Goal: Task Accomplishment & Management: Use online tool/utility

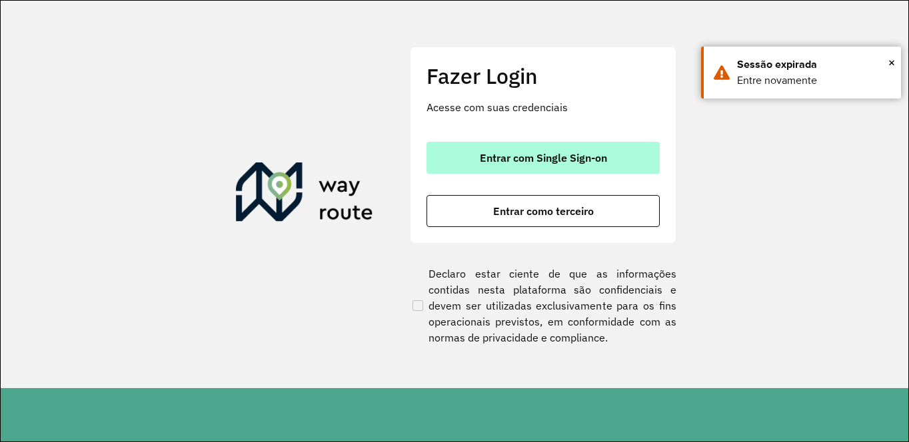
click at [484, 163] on span "Entrar com Single Sign-on" at bounding box center [543, 158] width 127 height 11
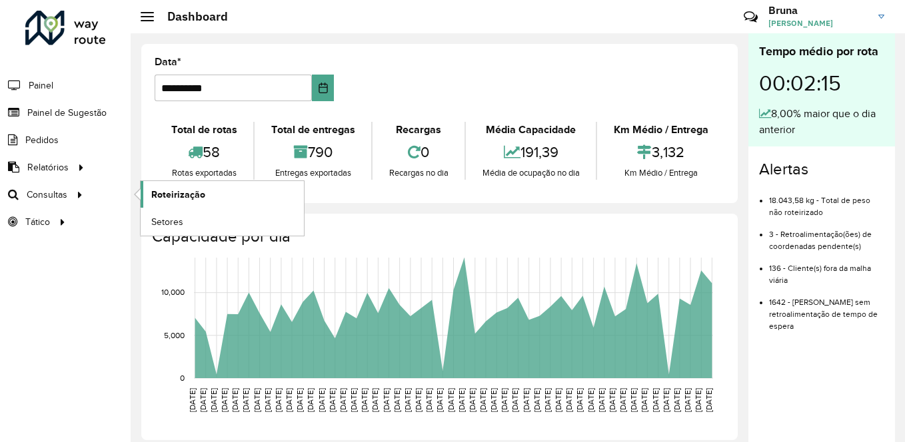
click at [193, 193] on span "Roteirização" at bounding box center [178, 195] width 54 height 14
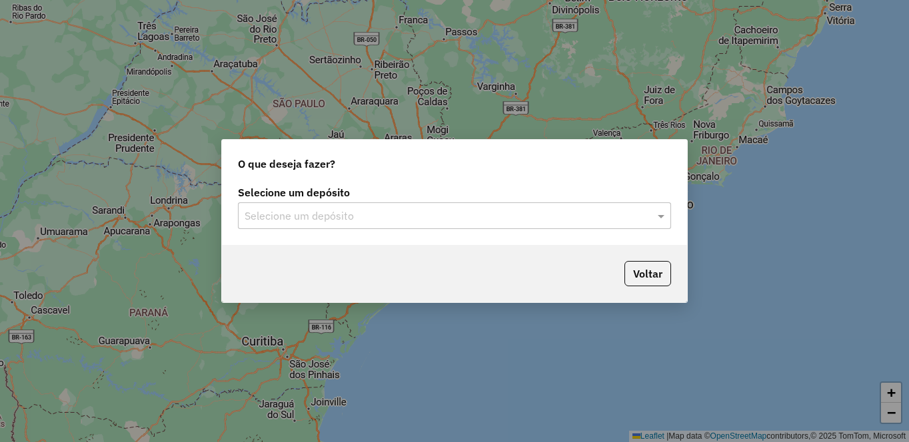
click at [363, 226] on div "Selecione um depósito" at bounding box center [454, 215] width 433 height 27
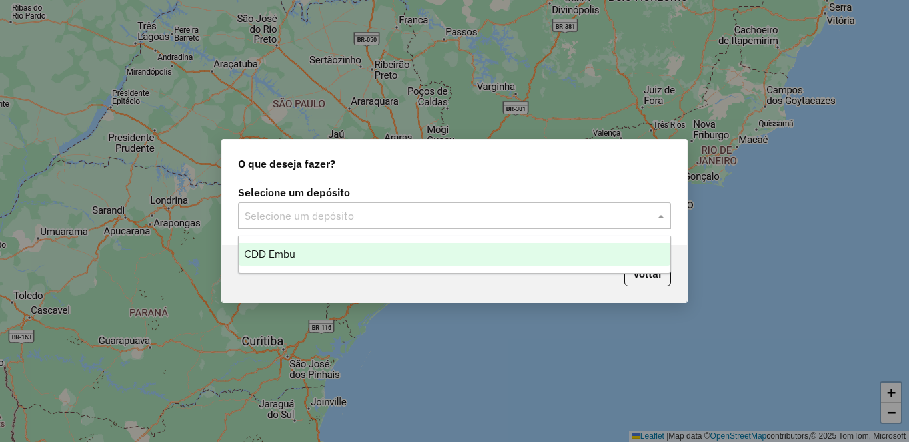
click at [360, 257] on div "CDD Embu" at bounding box center [454, 254] width 432 height 23
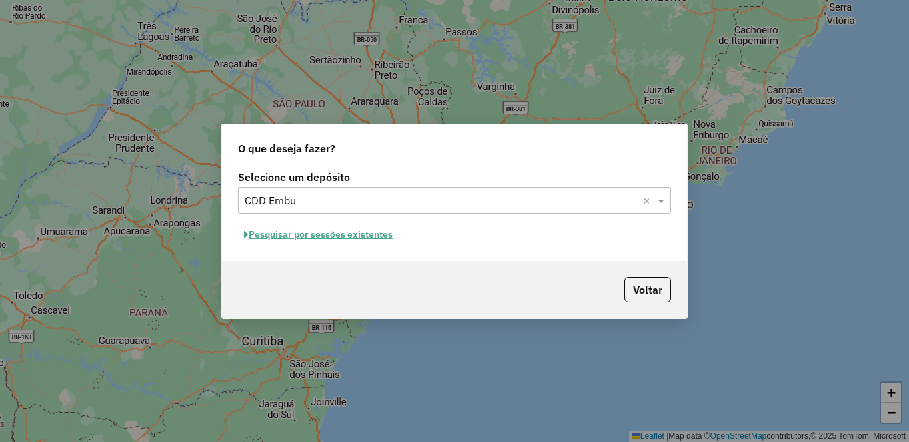
click at [302, 235] on button "Pesquisar por sessões existentes" at bounding box center [318, 234] width 161 height 21
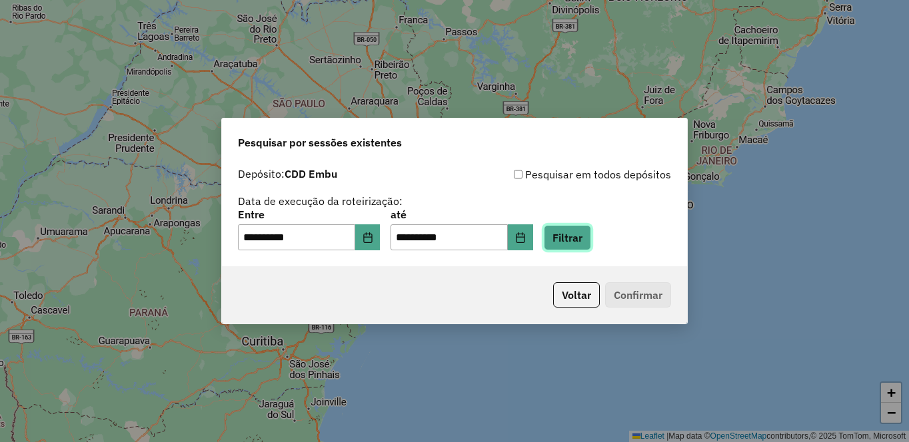
click at [591, 230] on button "Filtrar" at bounding box center [567, 237] width 47 height 25
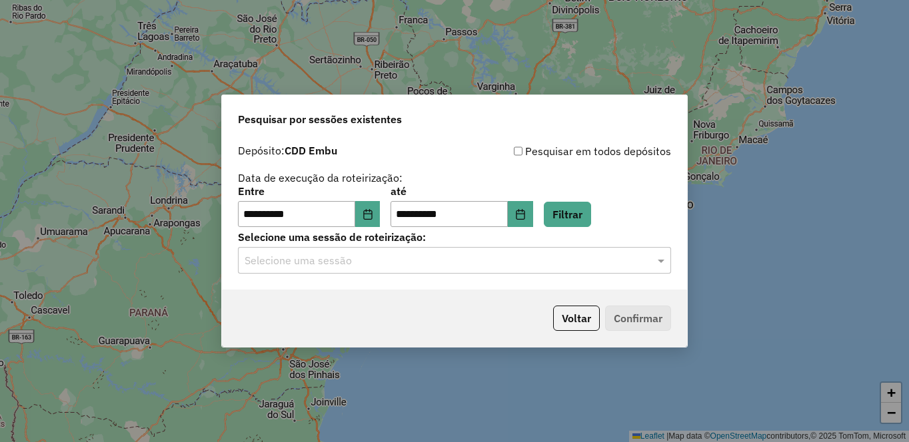
click at [284, 259] on input "text" at bounding box center [440, 261] width 393 height 16
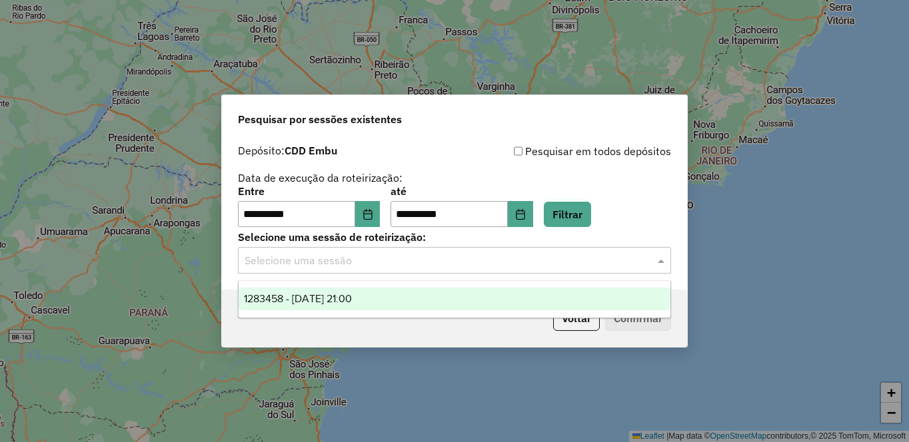
click at [312, 299] on span "1283458 - 26/09/2025 21:00" at bounding box center [298, 298] width 108 height 11
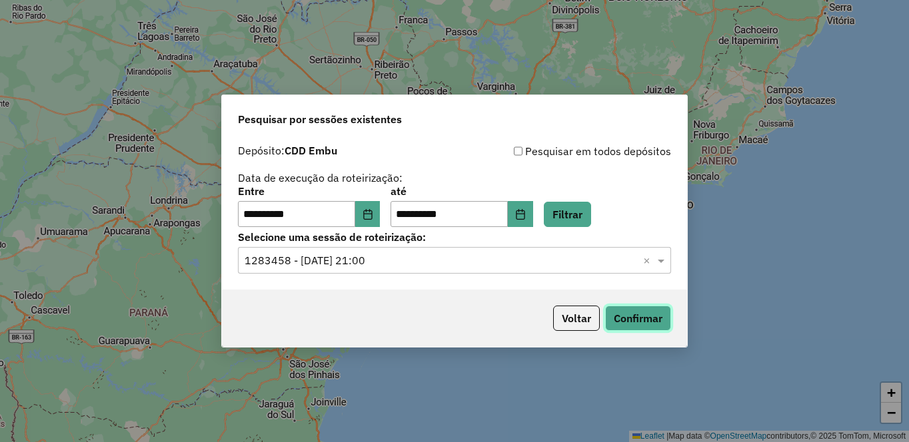
click at [619, 315] on button "Confirmar" at bounding box center [638, 318] width 66 height 25
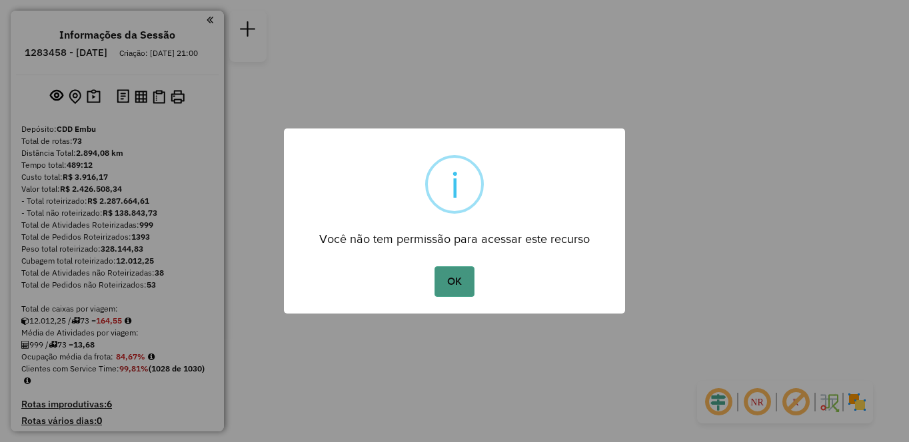
click at [456, 276] on button "OK" at bounding box center [453, 281] width 39 height 31
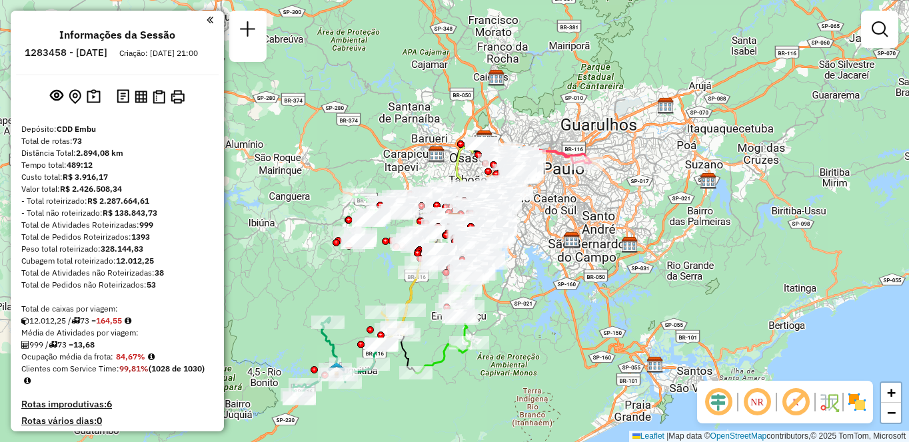
click at [761, 398] on em at bounding box center [757, 402] width 32 height 32
click at [795, 402] on em at bounding box center [795, 402] width 32 height 32
click at [857, 406] on img at bounding box center [856, 402] width 21 height 21
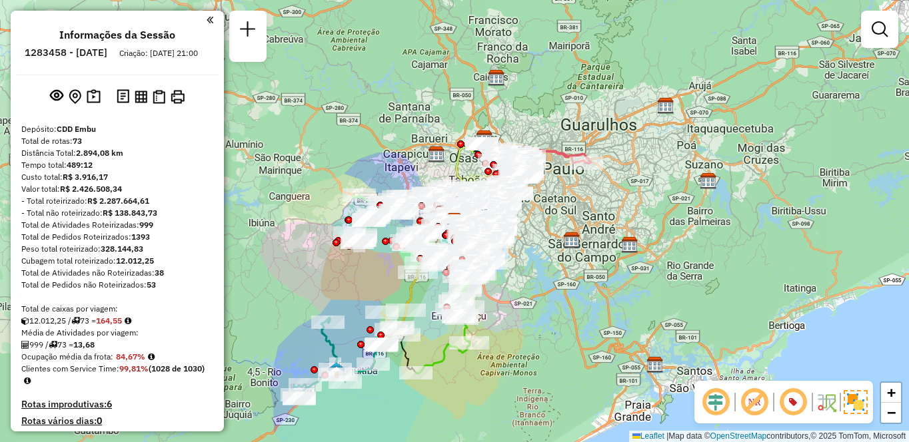
scroll to position [4695, 0]
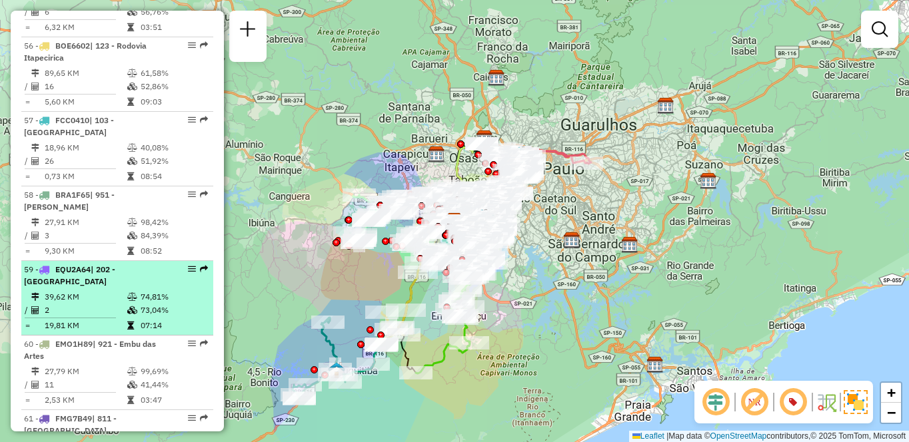
click at [73, 290] on td "39,62 KM" at bounding box center [85, 296] width 83 height 13
select select "**********"
